Goal: Information Seeking & Learning: Learn about a topic

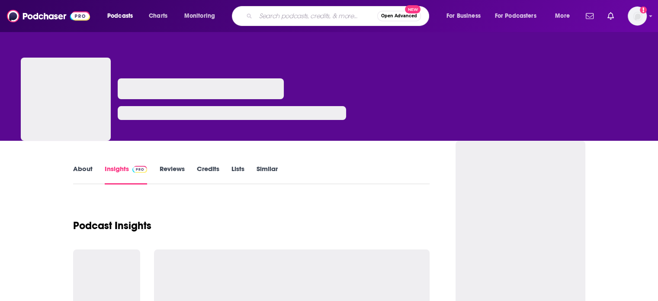
click at [298, 21] on input "Search podcasts, credits, & more..." at bounding box center [317, 16] width 122 height 14
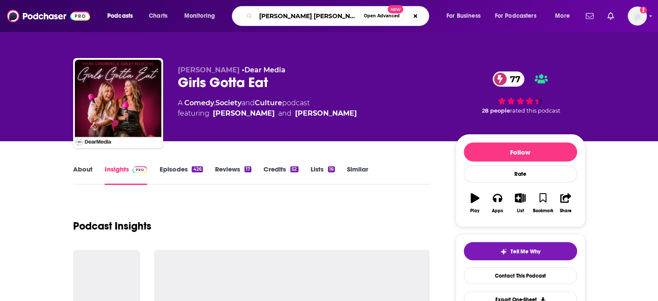
type input "[PERSON_NAME]"
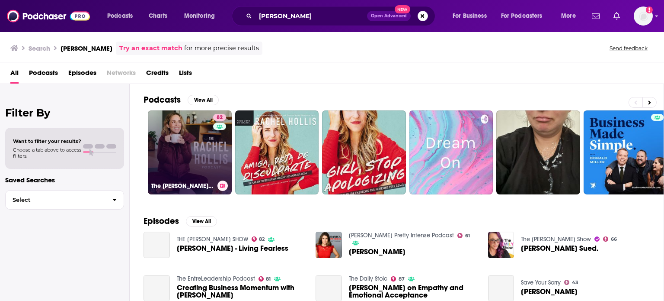
click at [199, 118] on link "82 The [PERSON_NAME] Podcast" at bounding box center [190, 152] width 84 height 84
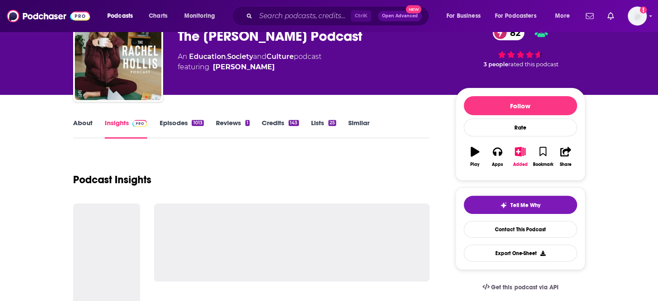
scroll to position [47, 0]
